Goal: Task Accomplishment & Management: Manage account settings

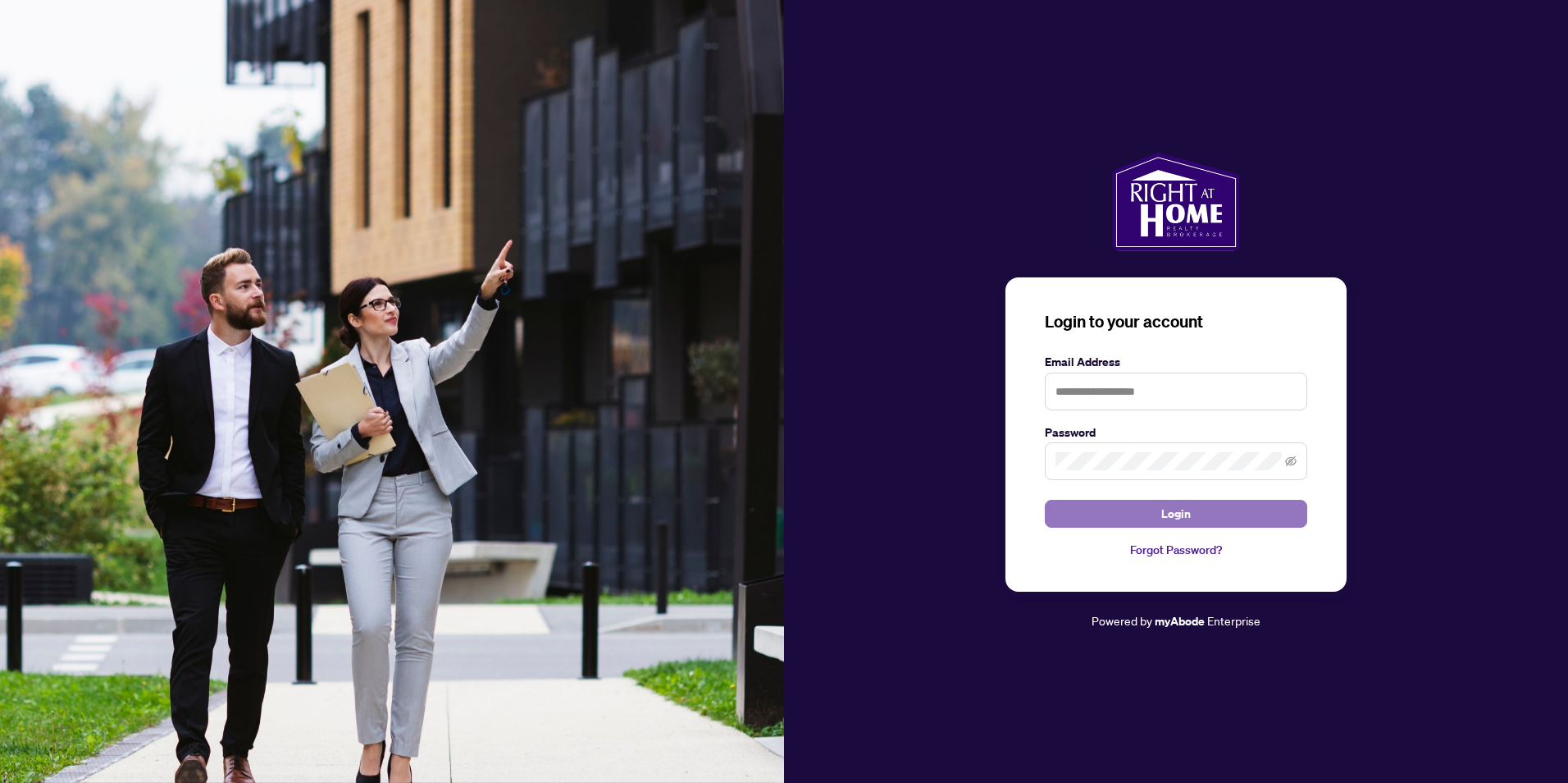
click at [1160, 515] on button "Login" at bounding box center [1176, 513] width 263 height 28
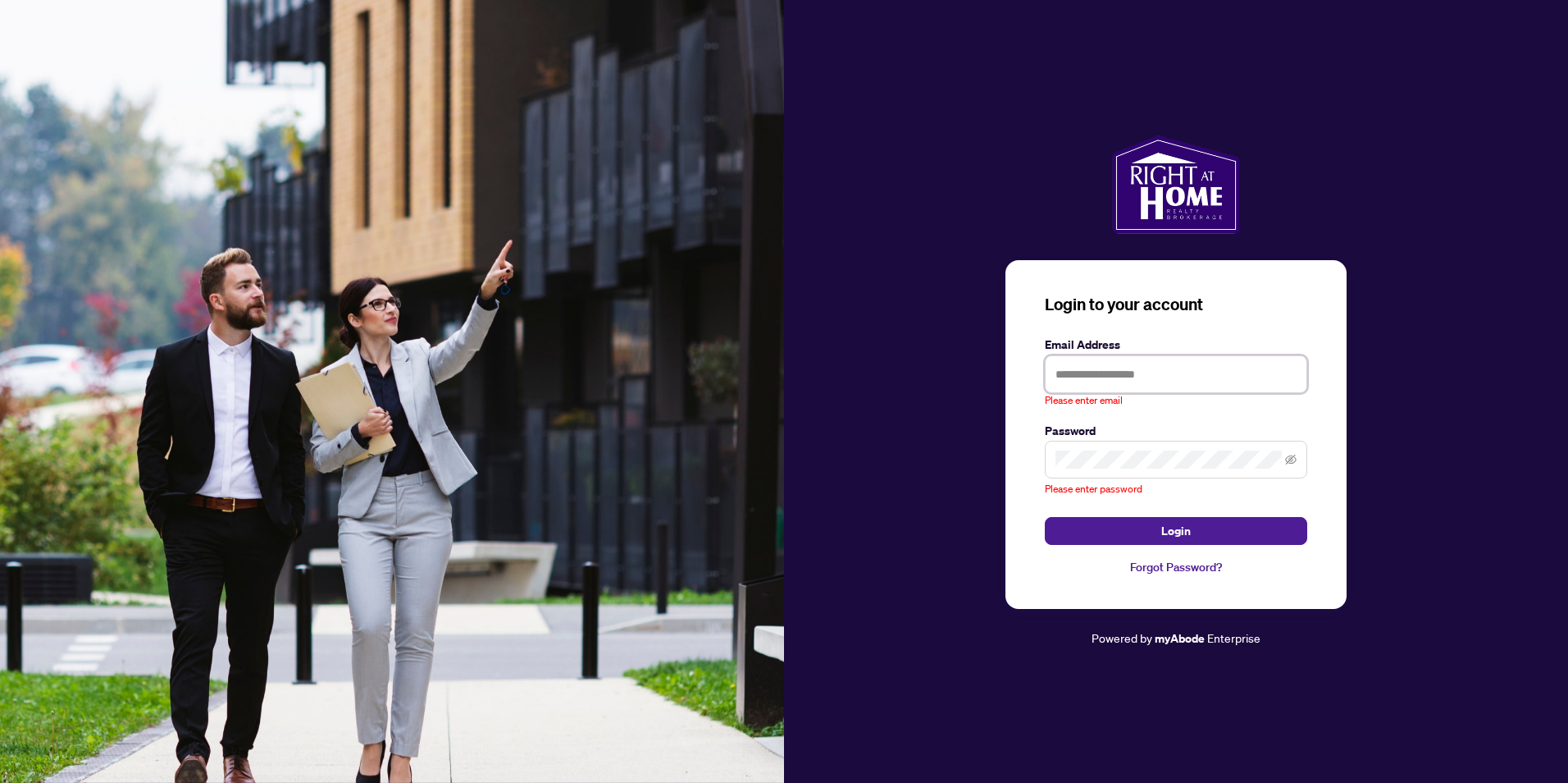
click at [1129, 368] on input "text" at bounding box center [1176, 373] width 263 height 37
type input "**********"
